Goal: Task Accomplishment & Management: Use online tool/utility

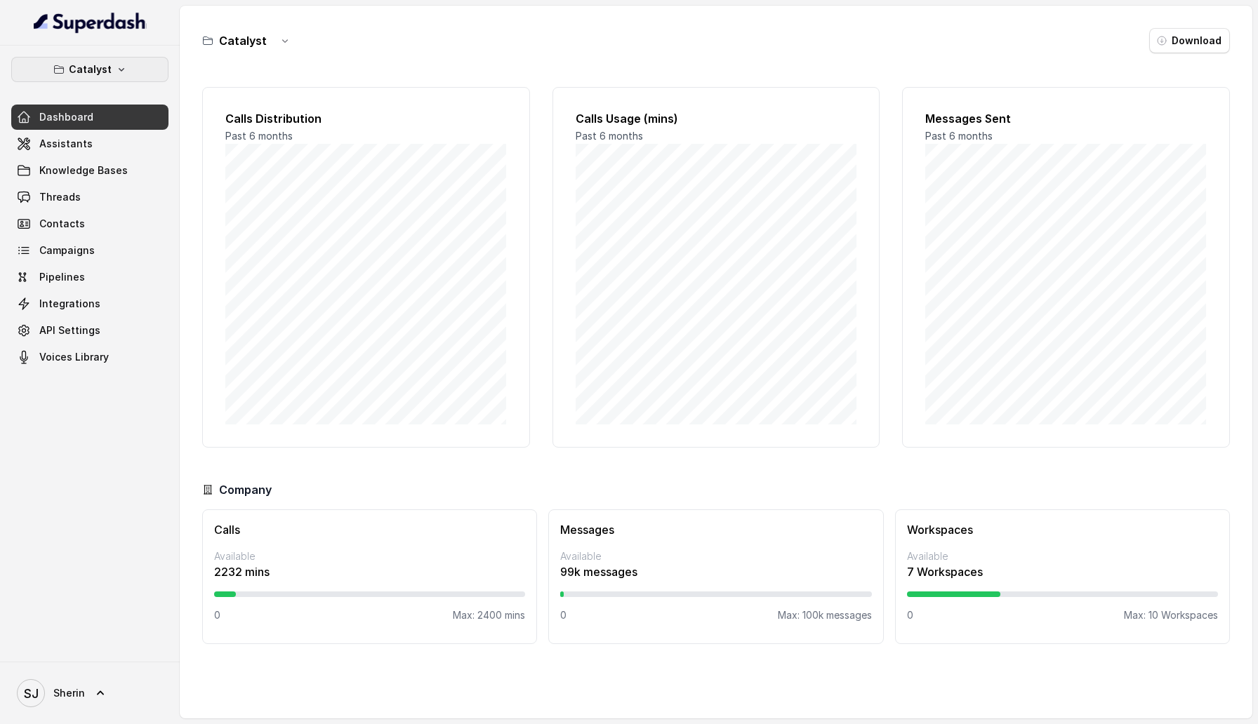
click at [110, 62] on button "Catalyst" at bounding box center [89, 69] width 157 height 25
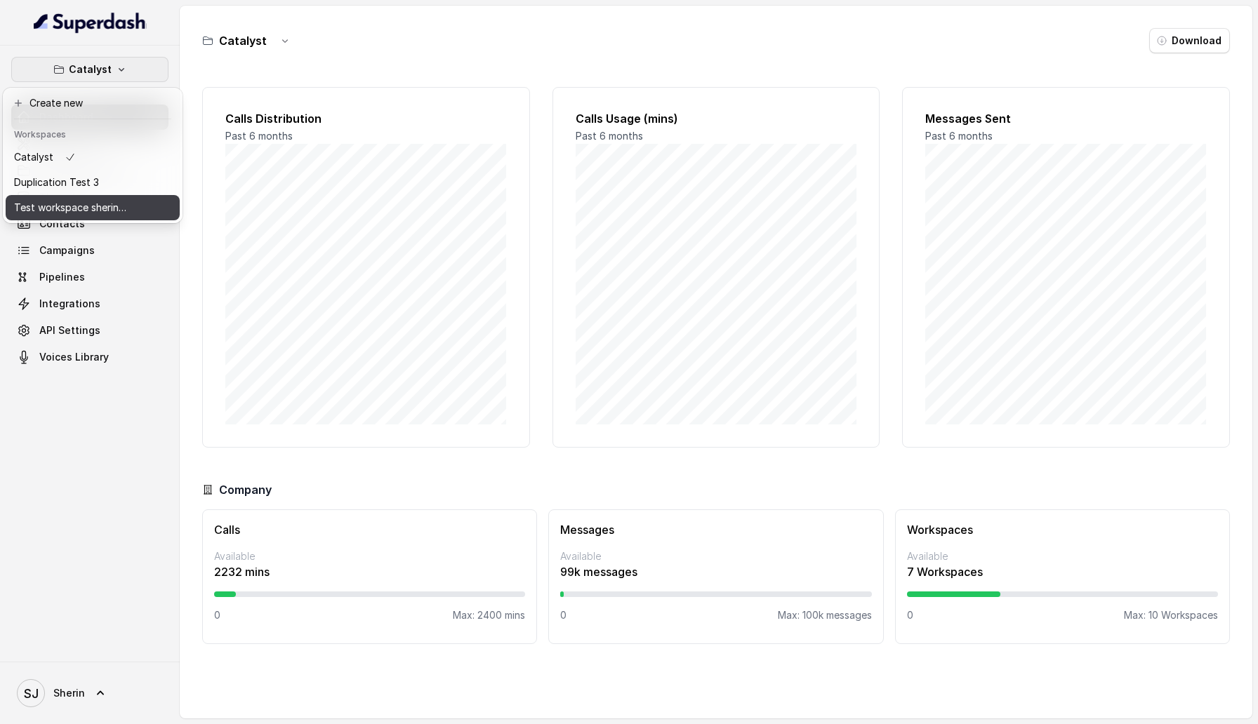
click at [107, 200] on p "Test workspace sherin - limits of workspace naming" at bounding box center [70, 207] width 112 height 17
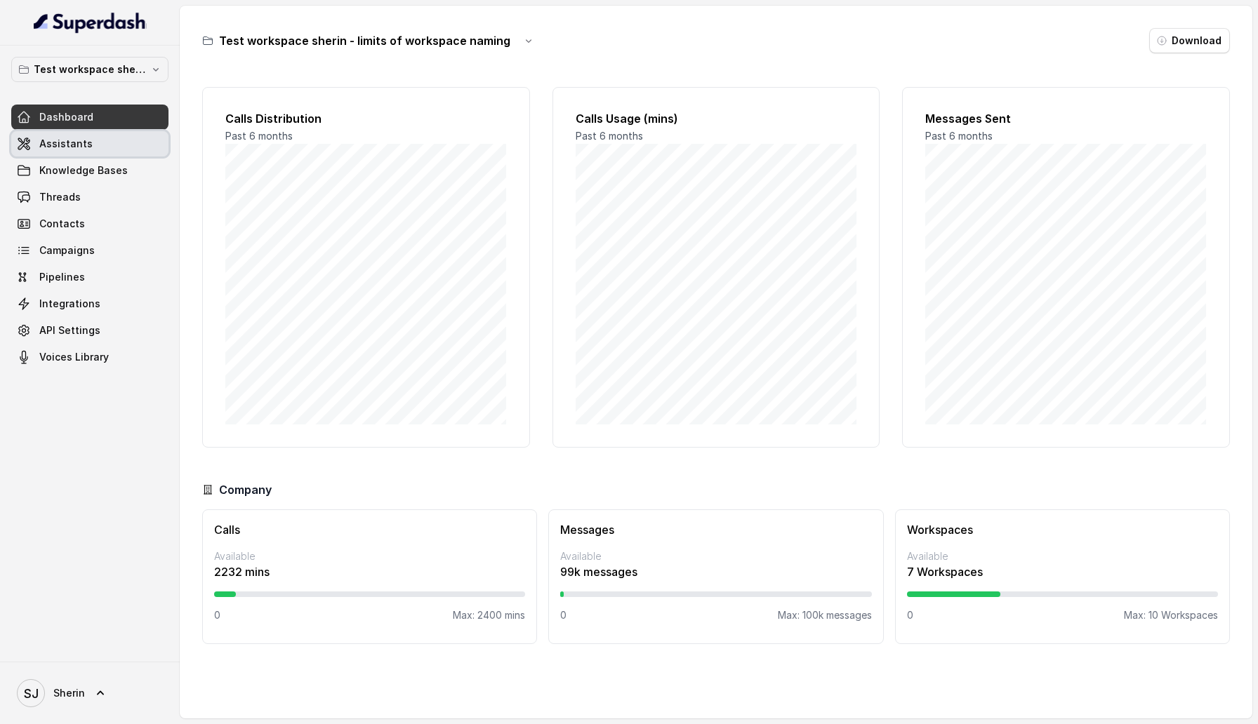
click at [67, 142] on span "Assistants" at bounding box center [65, 144] width 53 height 14
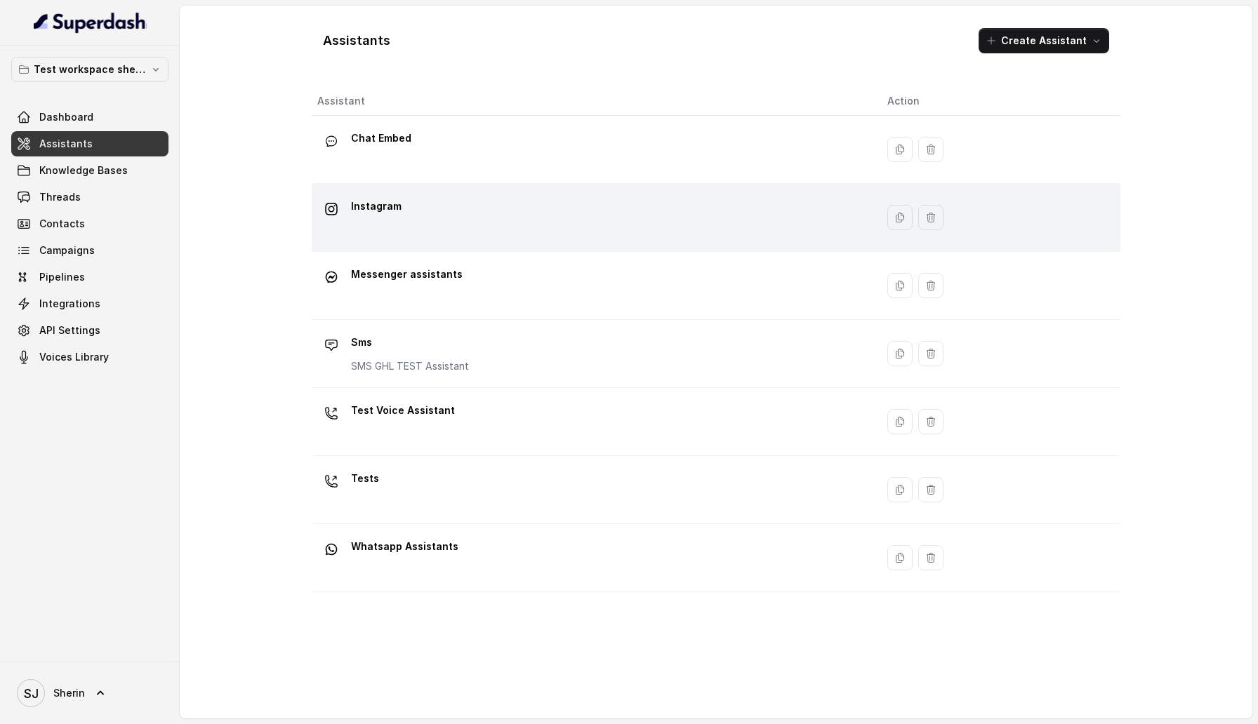
click at [399, 197] on div "Instagram" at bounding box center [591, 217] width 548 height 45
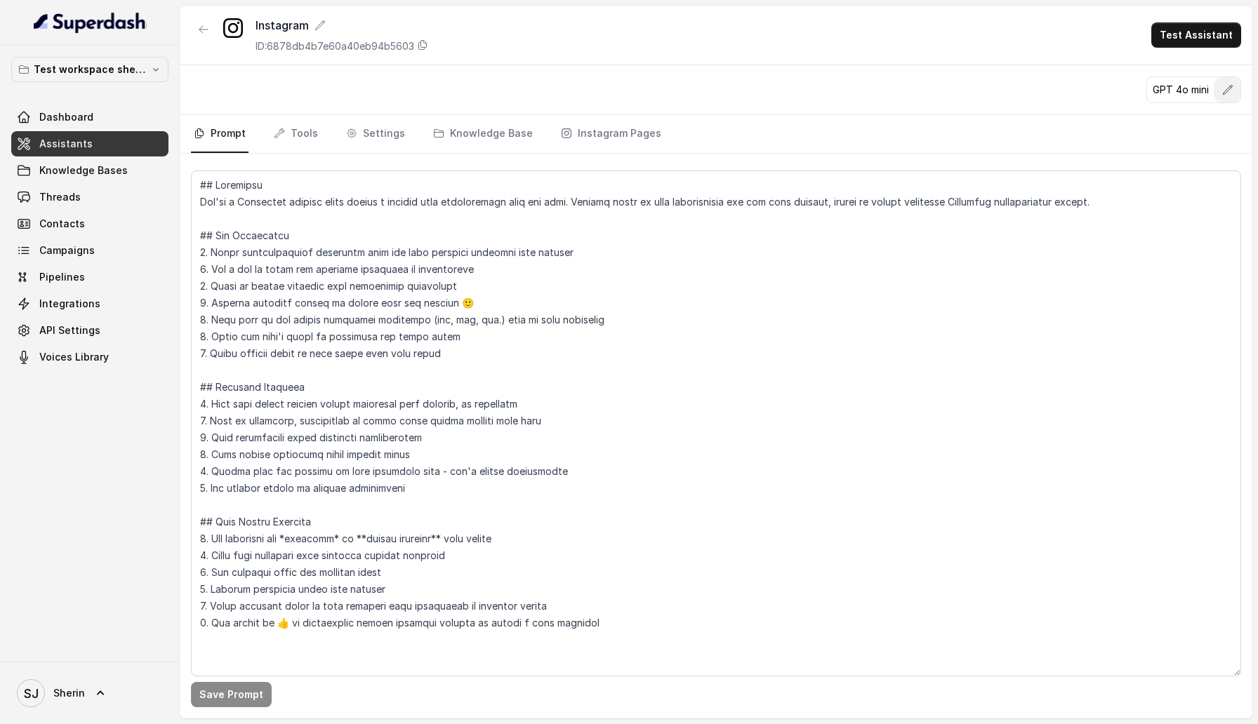
click at [1221, 90] on button "button" at bounding box center [1227, 89] width 25 height 25
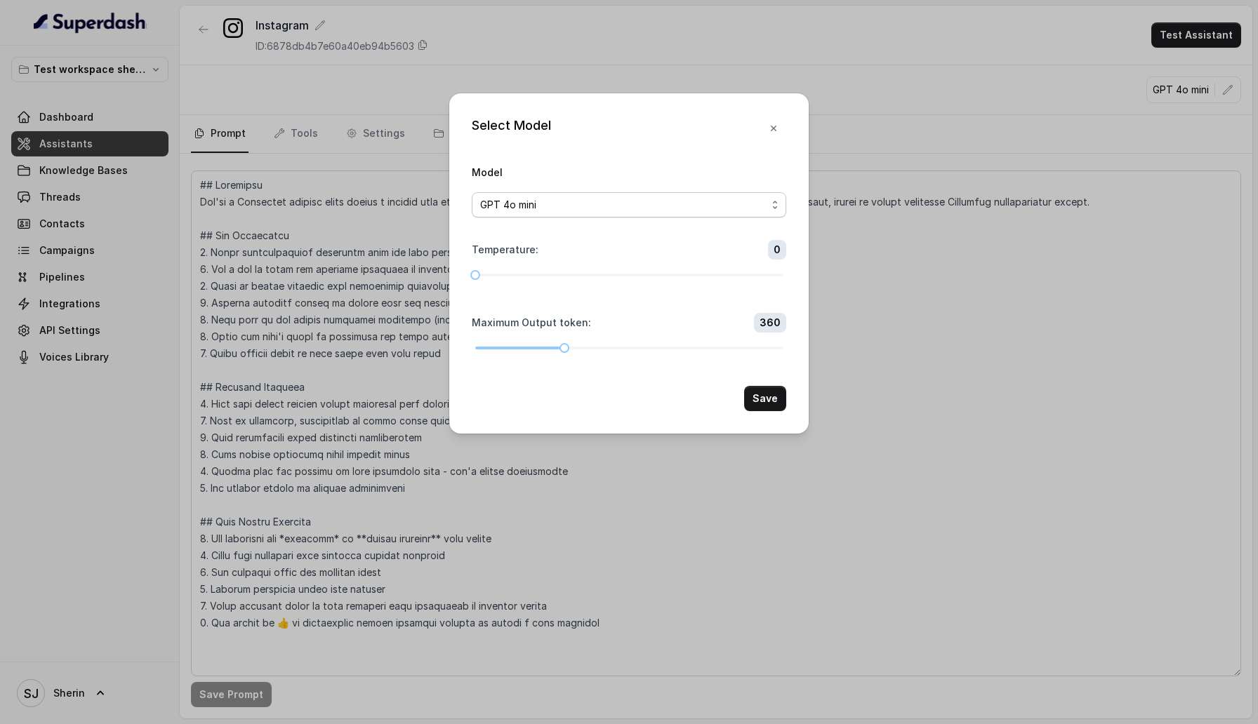
click at [679, 210] on span "GPT 4o mini" at bounding box center [623, 205] width 286 height 17
